Goal: Task Accomplishment & Management: Complete application form

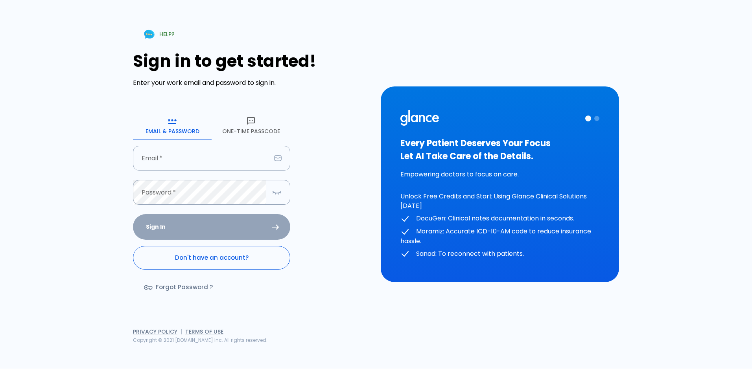
drag, startPoint x: 0, startPoint y: 0, endPoint x: 204, endPoint y: 258, distance: 329.3
click at [204, 258] on link "Don't have an account?" at bounding box center [211, 258] width 157 height 24
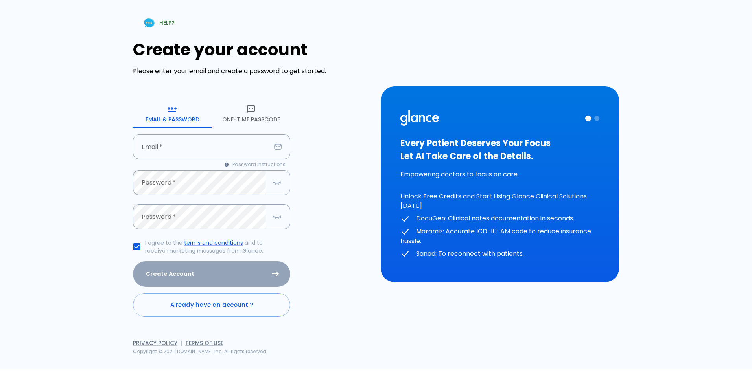
click at [274, 273] on div "Create Account" at bounding box center [211, 275] width 157 height 26
click at [201, 138] on input "text" at bounding box center [202, 147] width 138 height 25
type input "[EMAIL_ADDRESS][DOMAIN_NAME]"
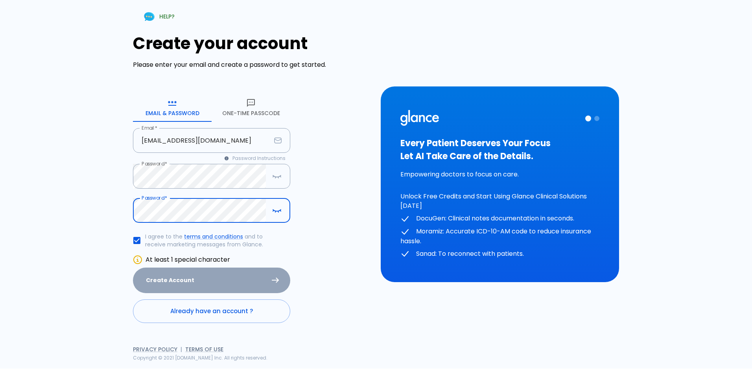
click at [233, 278] on div "Create Account" at bounding box center [211, 281] width 157 height 26
click at [280, 177] on icon "button" at bounding box center [280, 176] width 1 height 1
click at [277, 209] on icon "button" at bounding box center [276, 211] width 9 height 10
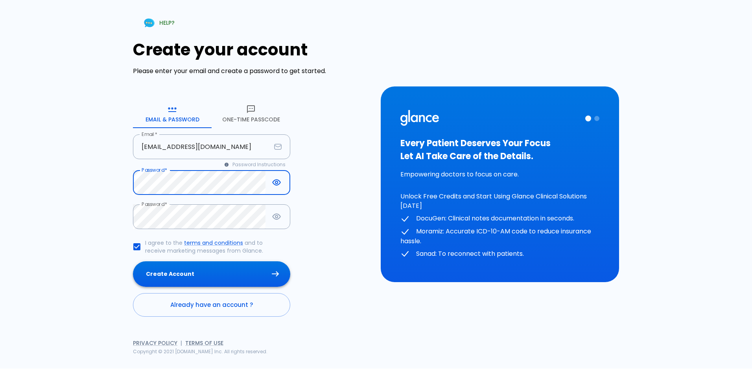
click at [226, 272] on button "Create Account" at bounding box center [211, 275] width 157 height 26
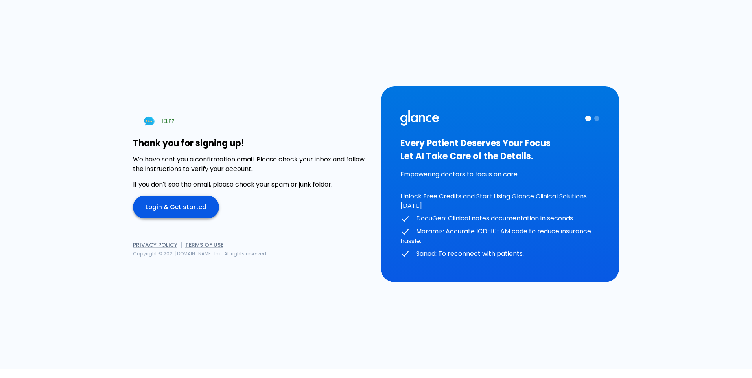
click at [178, 213] on link "Login & Get started" at bounding box center [176, 207] width 86 height 23
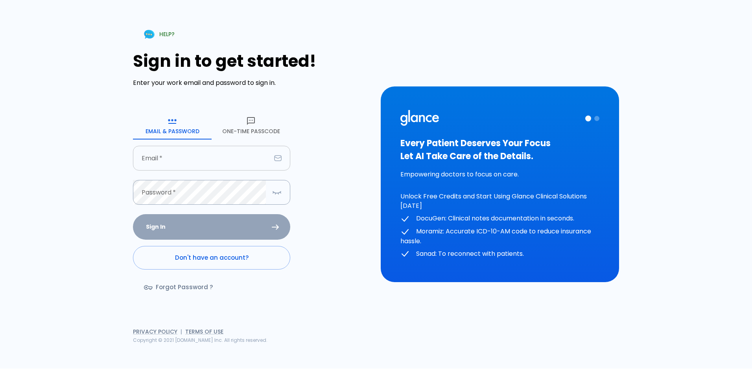
click at [218, 157] on input "text" at bounding box center [202, 158] width 138 height 25
type input "[EMAIL_ADDRESS][DOMAIN_NAME]"
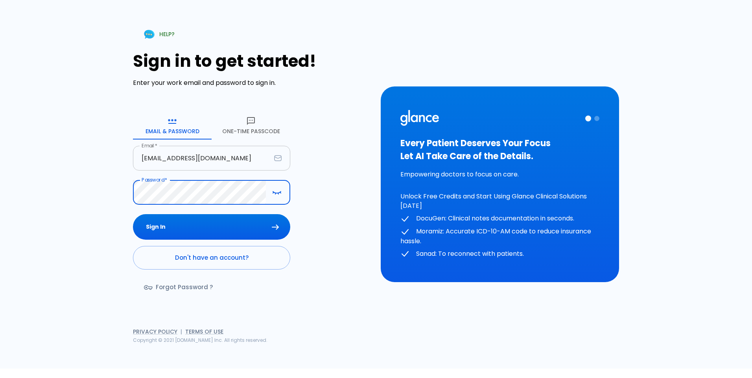
click at [133, 214] on button "Sign In" at bounding box center [211, 227] width 157 height 26
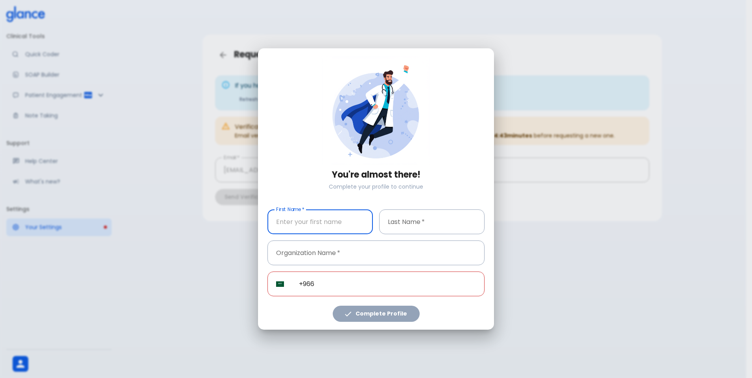
click at [341, 228] on input "text" at bounding box center [319, 222] width 105 height 25
type input "mohamed"
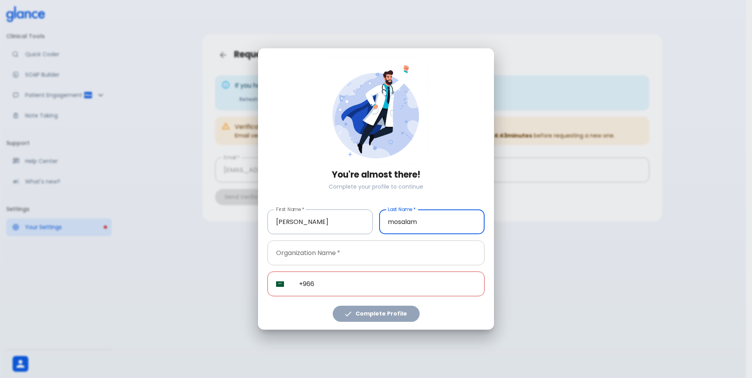
type input "mosalam"
click at [321, 252] on input "text" at bounding box center [375, 253] width 217 height 25
click at [332, 285] on input "+966" at bounding box center [387, 284] width 194 height 25
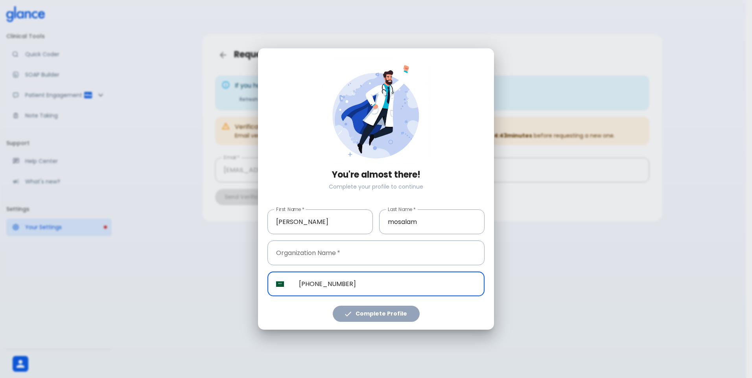
type input "+966 53 077 4550"
click at [370, 315] on div "Complete Profile" at bounding box center [372, 310] width 223 height 26
click at [325, 247] on input "text" at bounding box center [375, 253] width 217 height 25
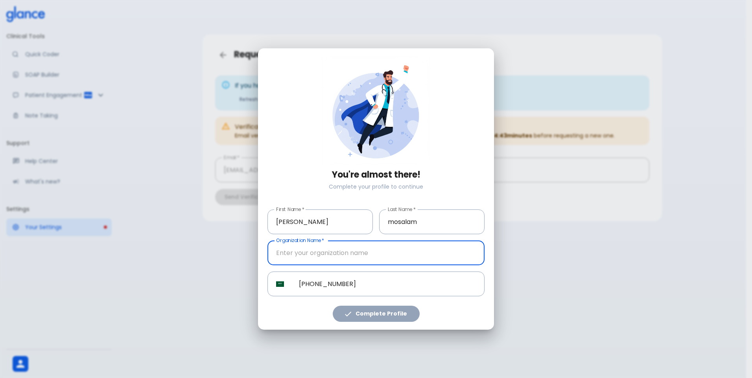
click at [363, 261] on input "text" at bounding box center [375, 253] width 217 height 25
type input "m"
type input "mtakmelah for industrial"
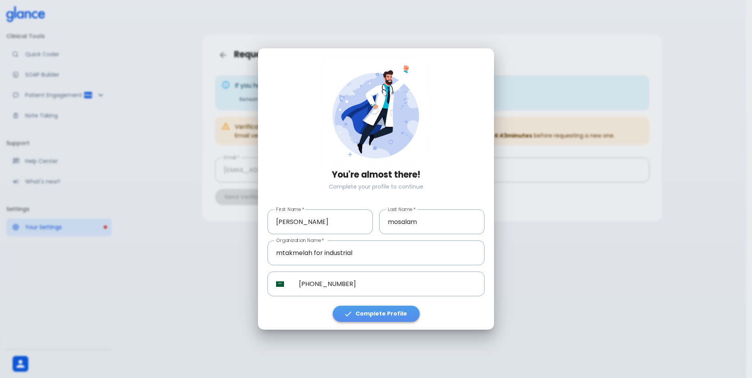
click at [383, 319] on button "Complete Profile" at bounding box center [376, 314] width 87 height 16
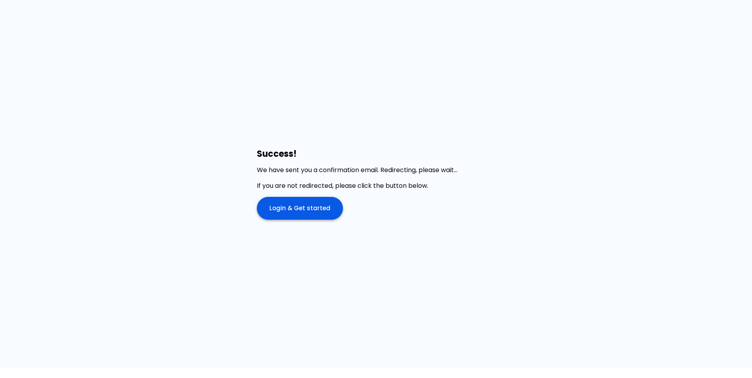
click at [298, 208] on link "Login & Get started" at bounding box center [300, 208] width 86 height 23
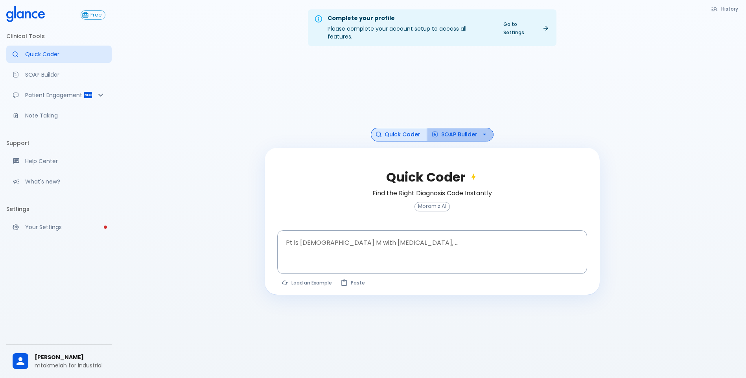
click at [444, 128] on button "SOAP Builder" at bounding box center [460, 135] width 67 height 14
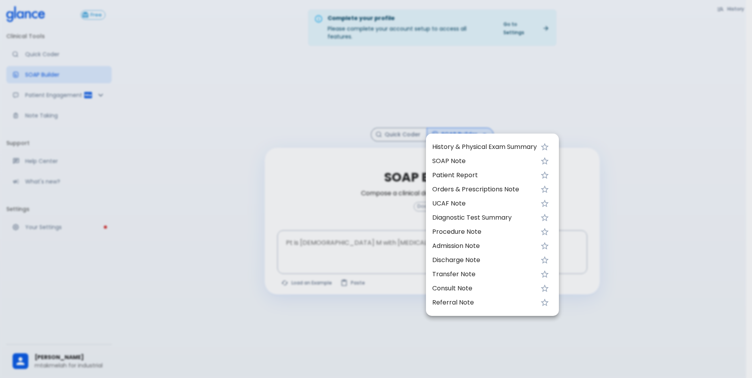
click at [397, 131] on div at bounding box center [376, 189] width 752 height 378
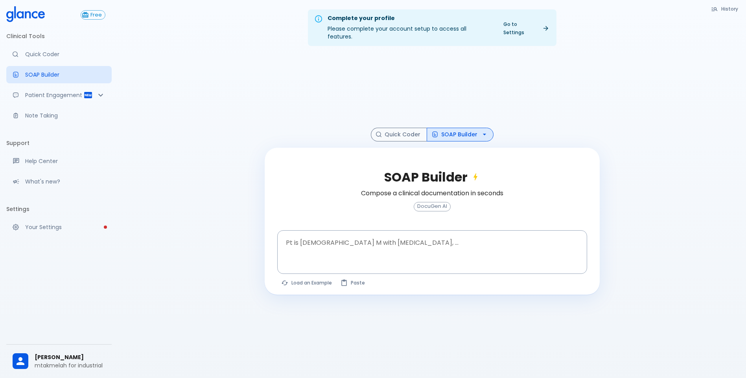
click at [397, 131] on button "Quick Coder" at bounding box center [399, 135] width 56 height 14
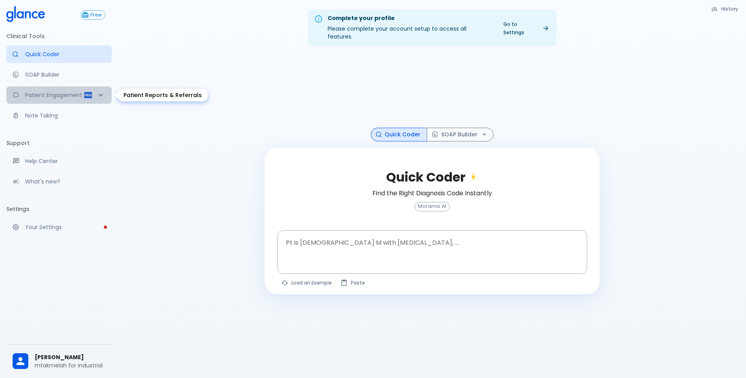
click at [99, 96] on icon "Patient Reports & Referrals" at bounding box center [100, 94] width 9 height 9
